Goal: Information Seeking & Learning: Learn about a topic

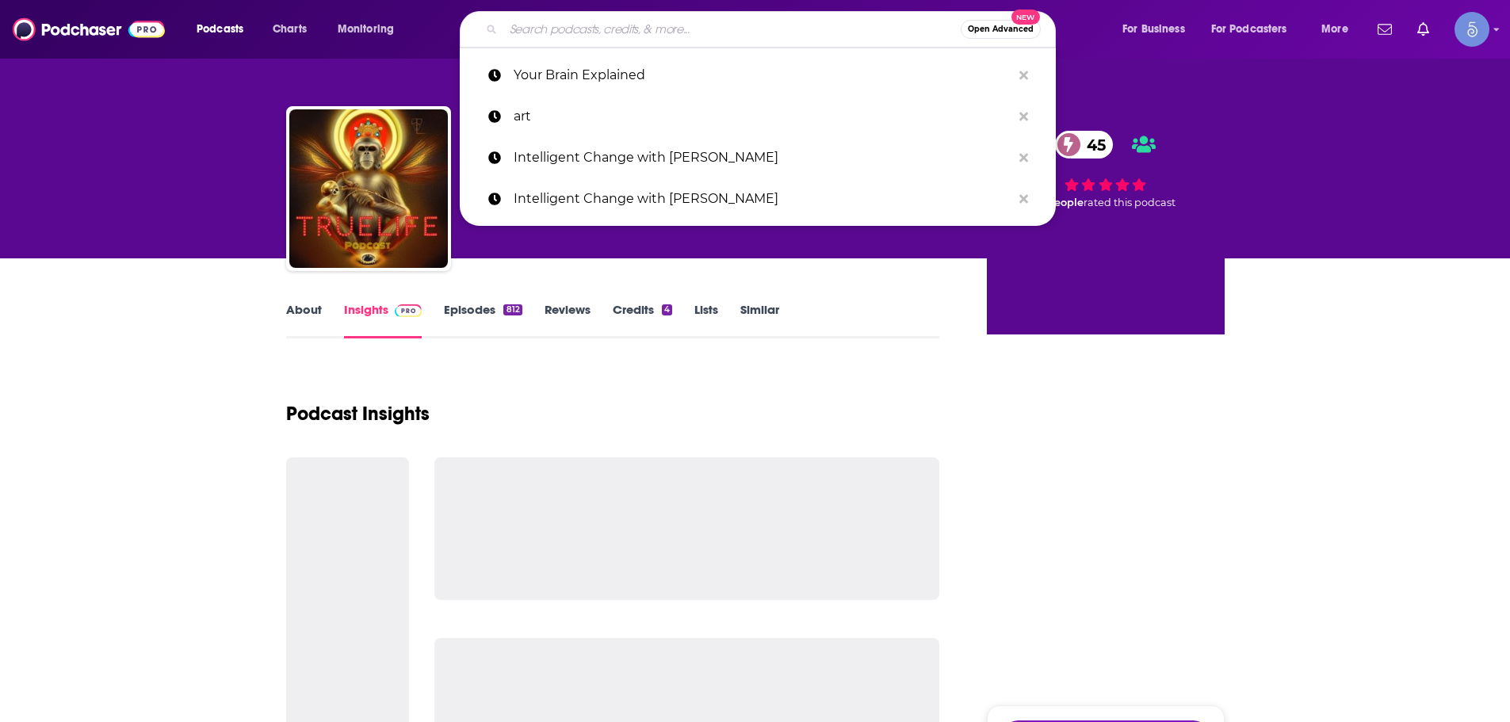
type input "Light Body Radio"
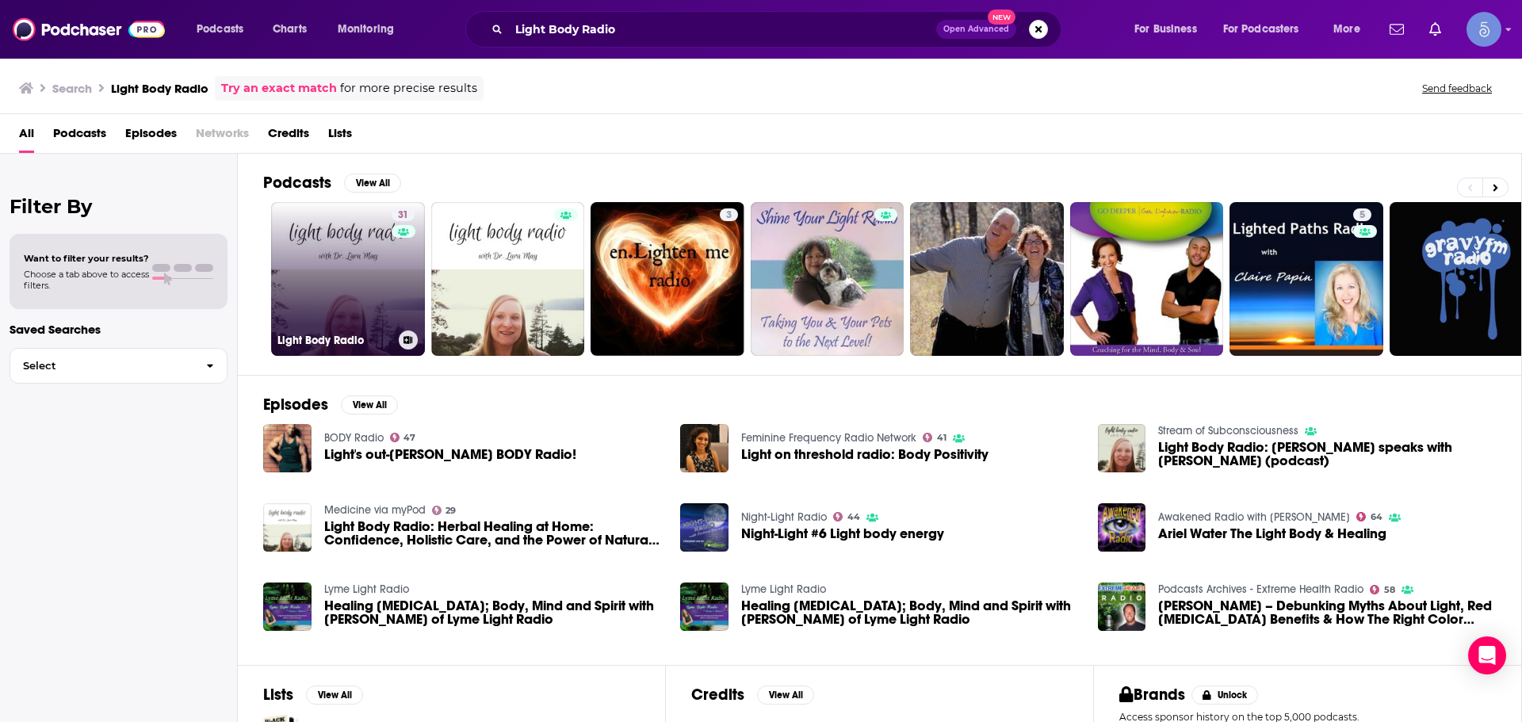
click at [355, 253] on link "31 Light Body Radio" at bounding box center [348, 279] width 154 height 154
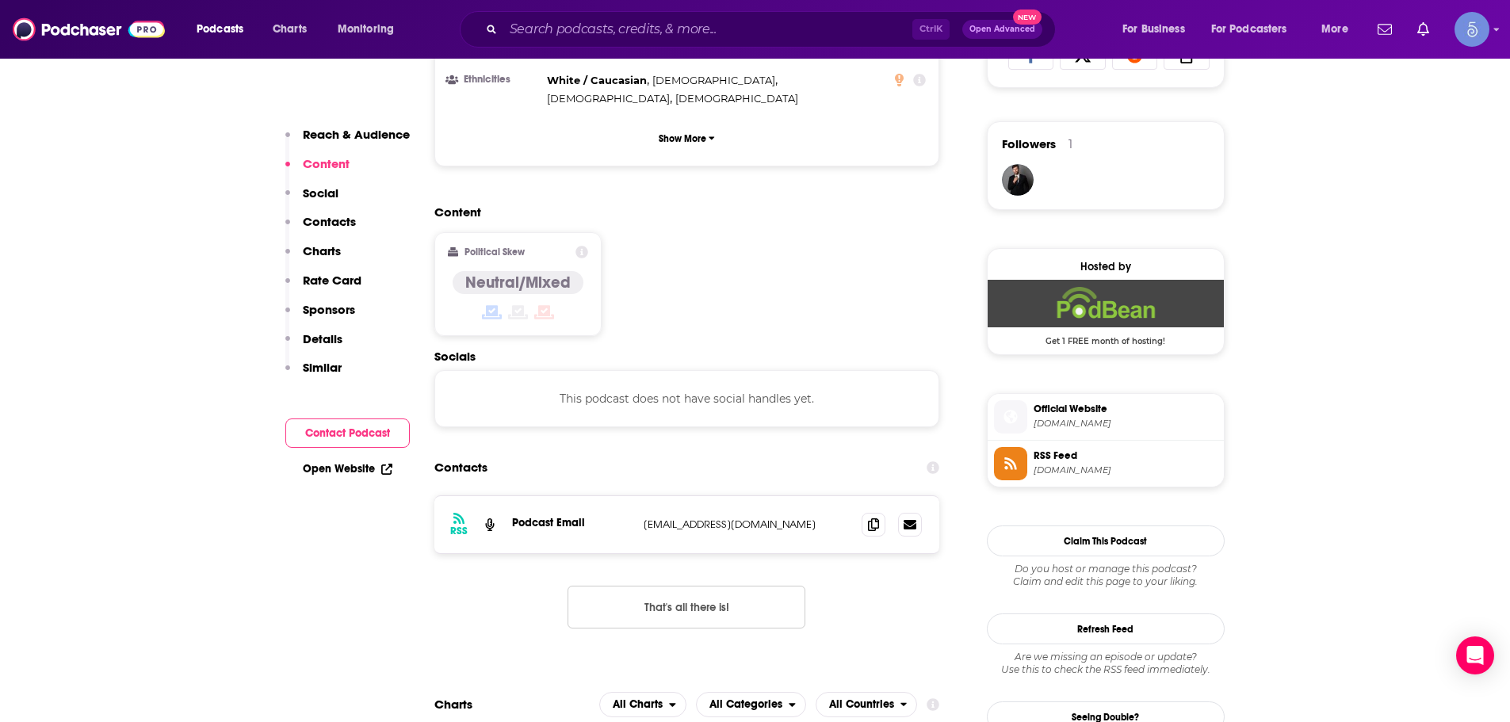
scroll to position [1110, 0]
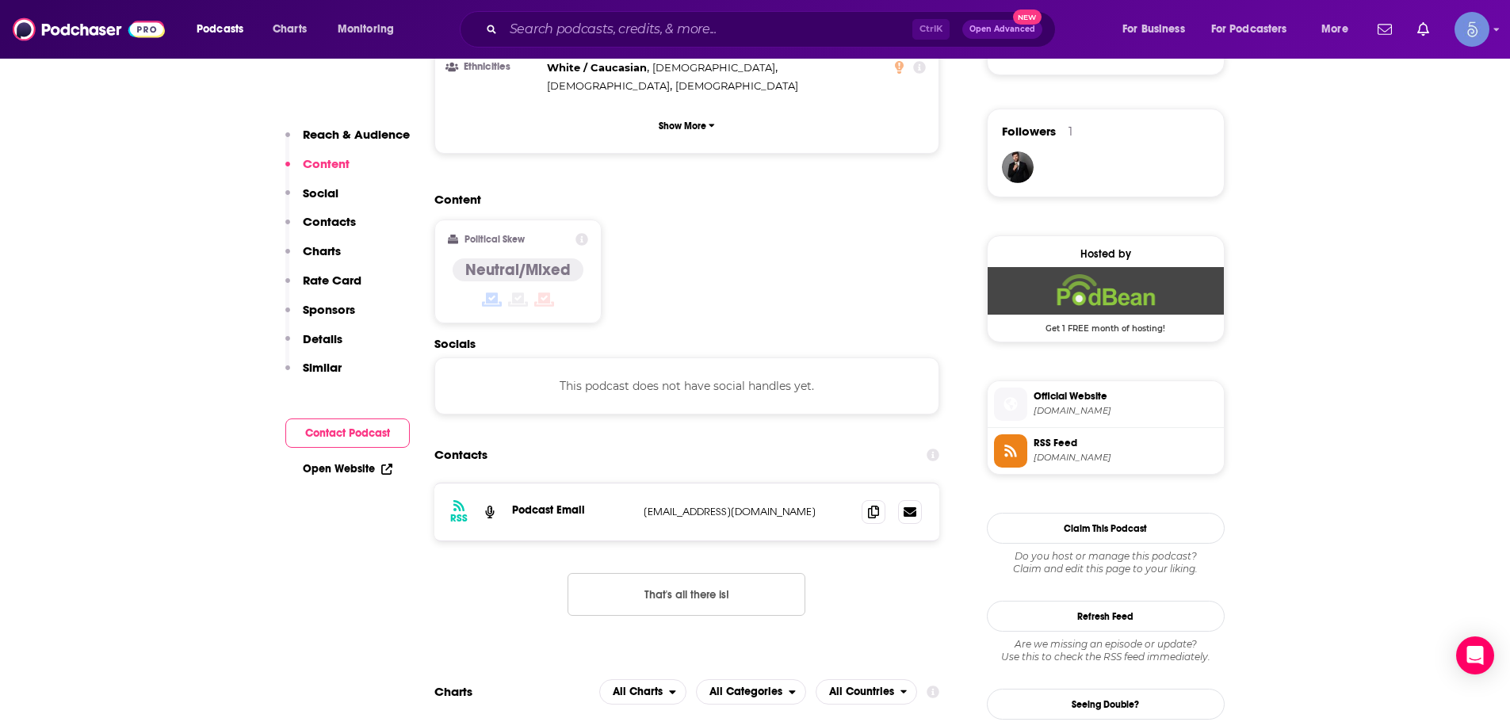
click at [691, 197] on div "Content Political Skew Neutral/Mixed" at bounding box center [687, 264] width 506 height 144
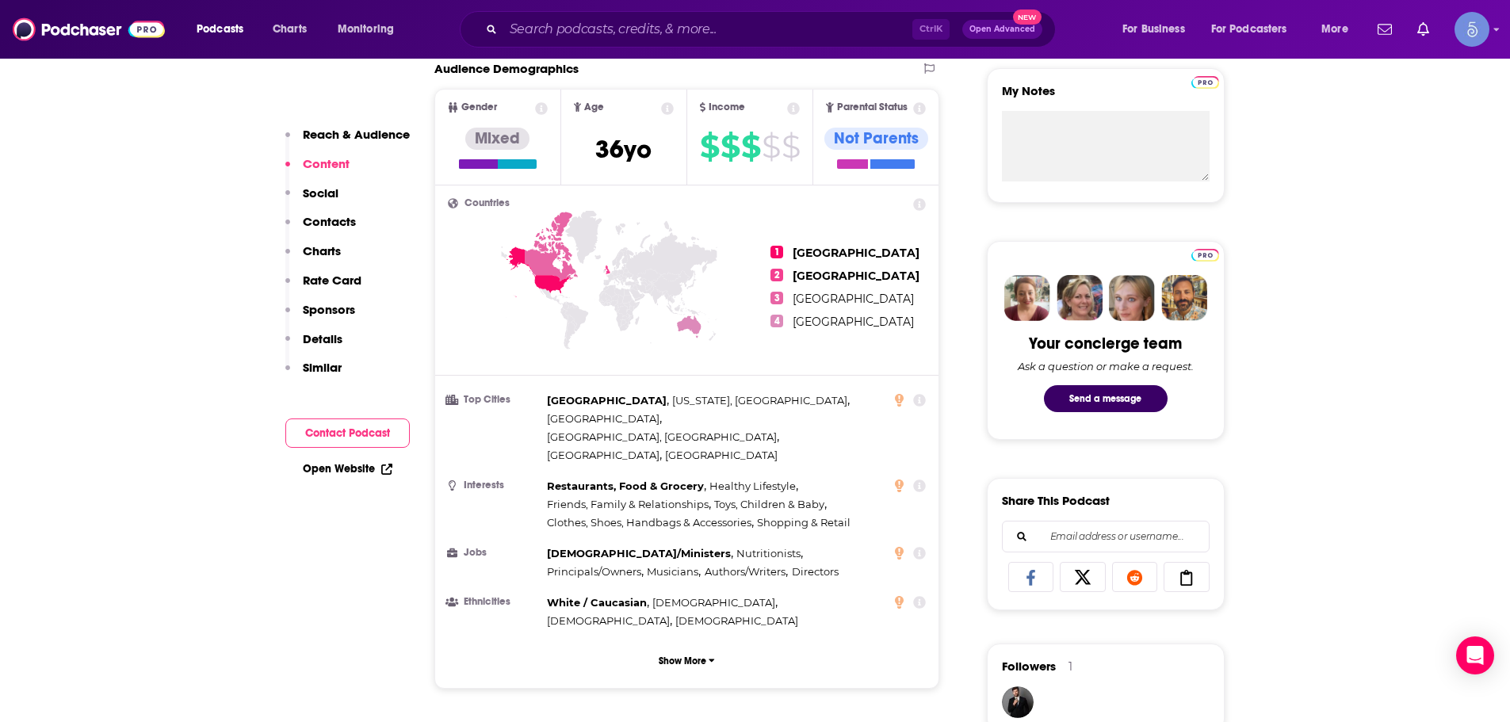
scroll to position [476, 0]
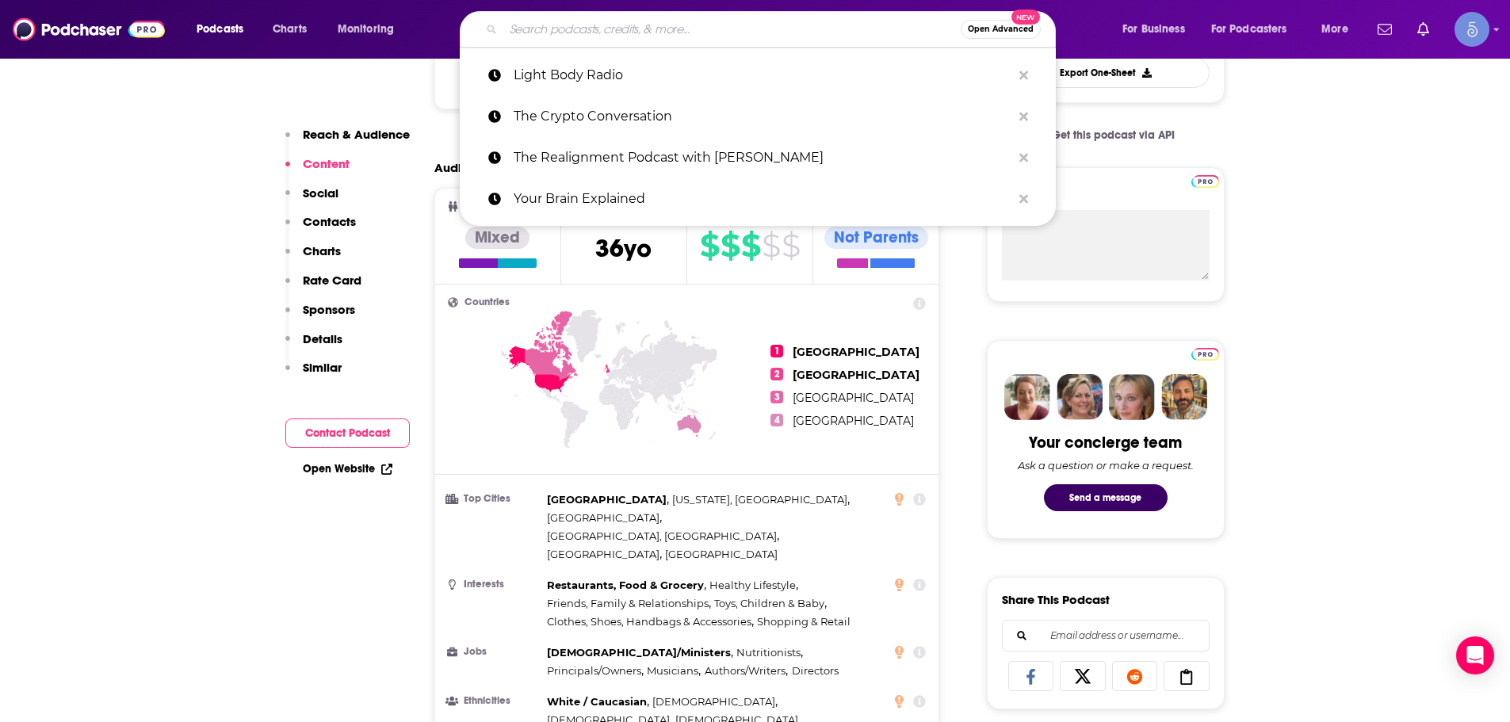
click at [604, 36] on input "Search podcasts, credits, & more..." at bounding box center [731, 29] width 457 height 25
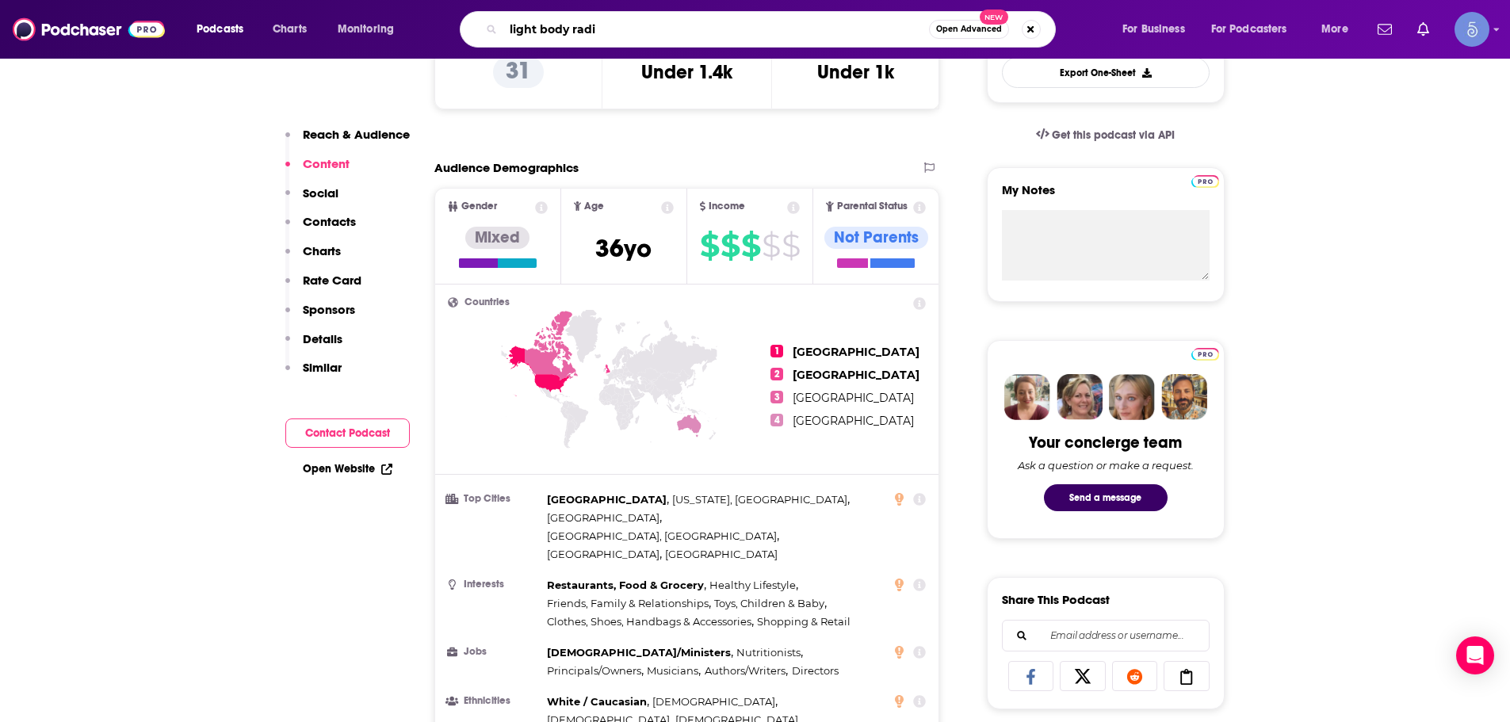
type input "light body radio"
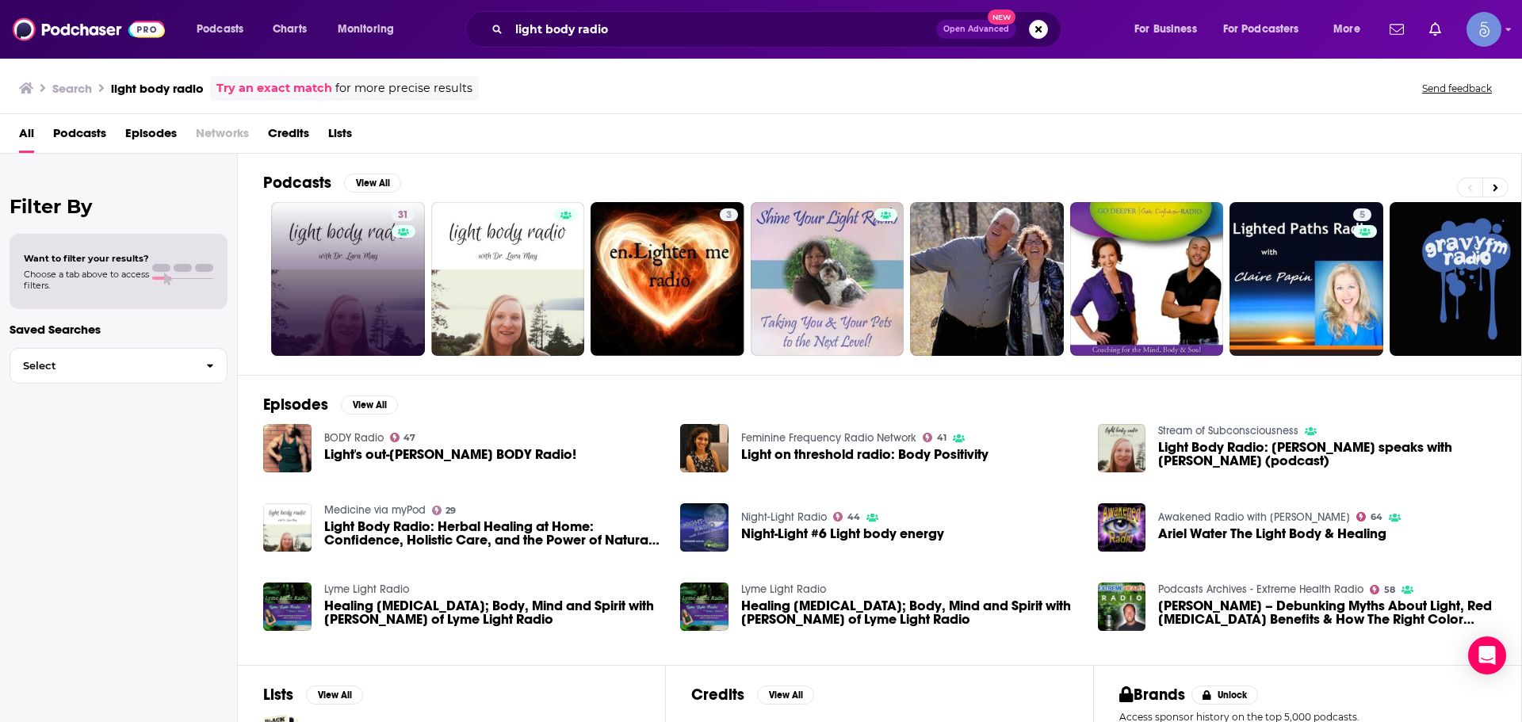
click at [369, 288] on link "31" at bounding box center [348, 279] width 154 height 154
